Goal: Information Seeking & Learning: Learn about a topic

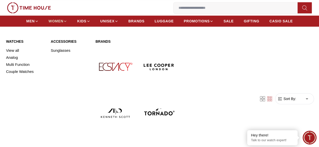
click at [66, 21] on icon at bounding box center [65, 21] width 4 height 4
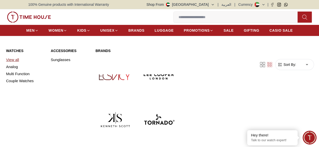
click at [13, 63] on link "View all" at bounding box center [25, 59] width 39 height 7
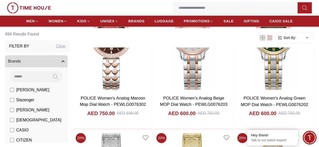
scroll to position [277, 0]
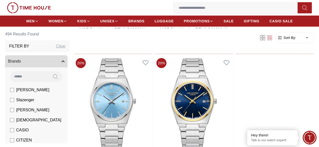
scroll to position [882, 0]
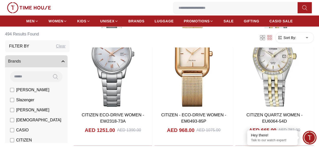
scroll to position [2519, 0]
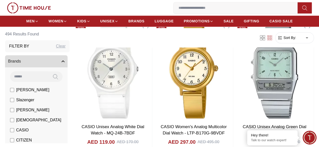
scroll to position [4332, 0]
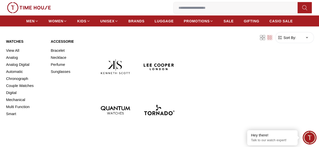
click at [21, 44] on link "Watches" at bounding box center [25, 41] width 39 height 5
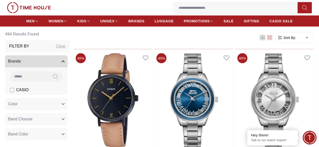
scroll to position [4357, 0]
